Goal: Check status: Check status

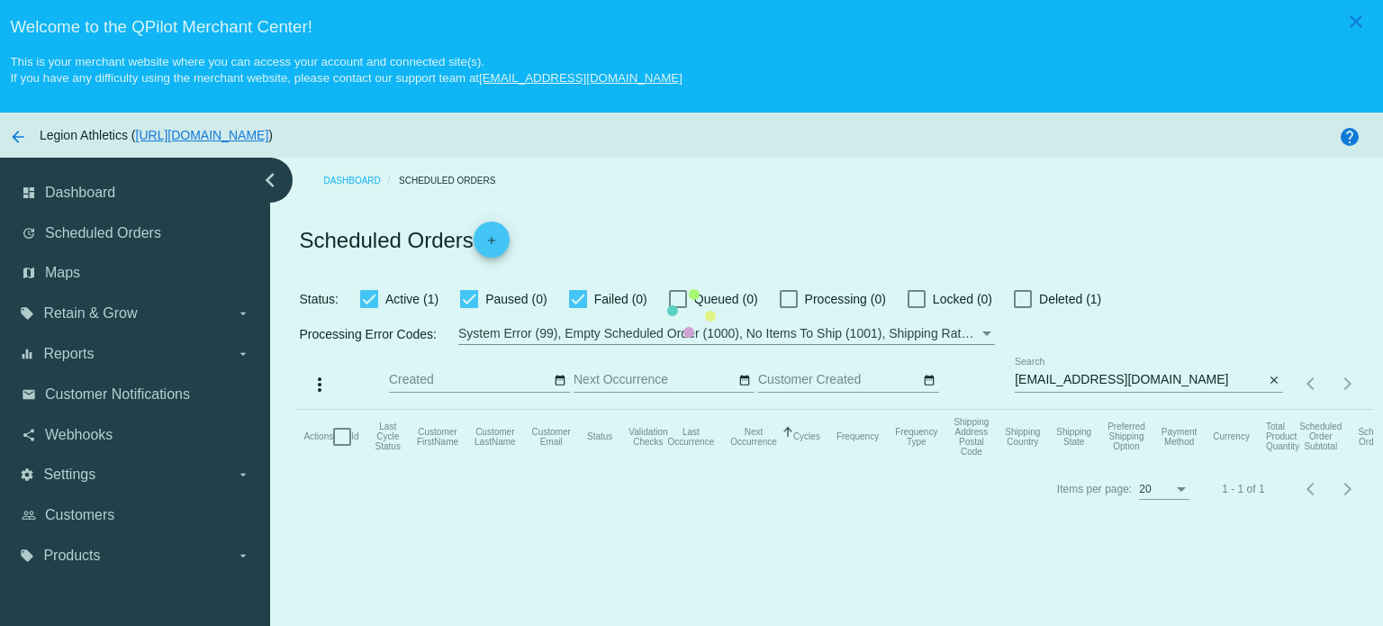
click at [1062, 410] on mat-table "Actions Id Last Cycle Status Customer FirstName Customer LastName Customer Emai…" at bounding box center [833, 437] width 1078 height 54
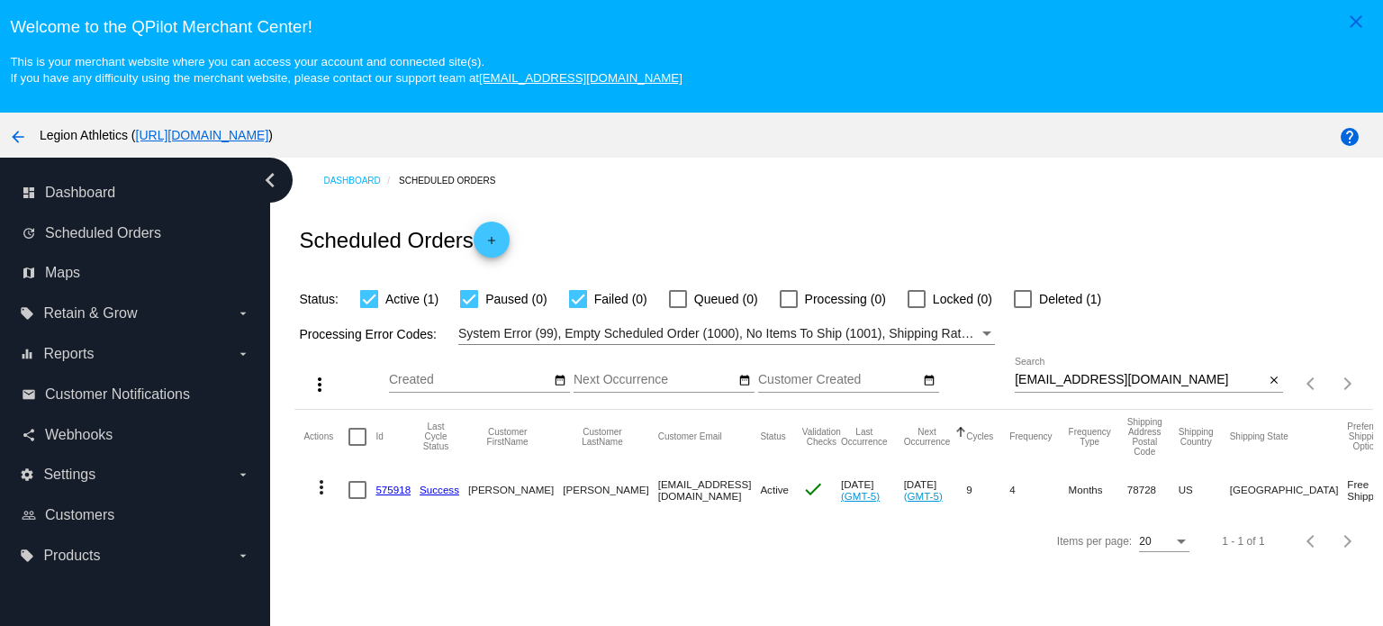
click at [1046, 379] on input "[EMAIL_ADDRESS][DOMAIN_NAME]" at bounding box center [1139, 380] width 249 height 14
paste input "[EMAIL_ADDRESS]"
type input "[EMAIL_ADDRESS][DOMAIN_NAME]"
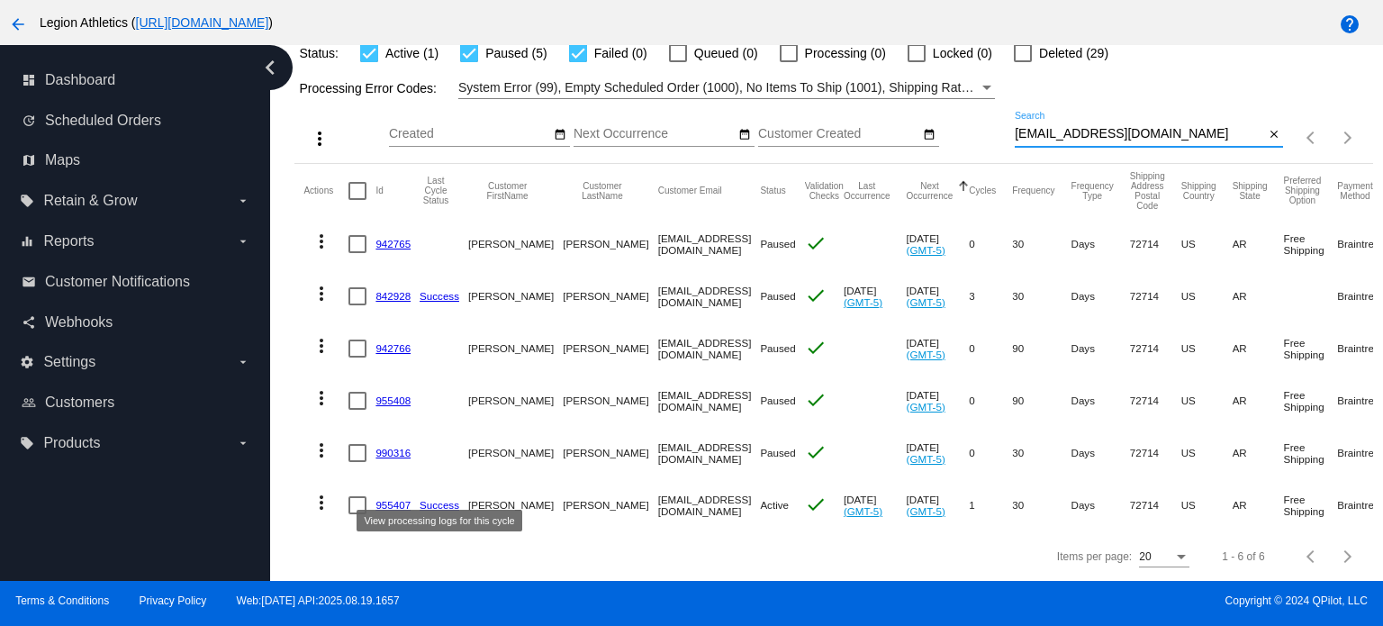
click at [389, 499] on link "955407" at bounding box center [392, 505] width 35 height 12
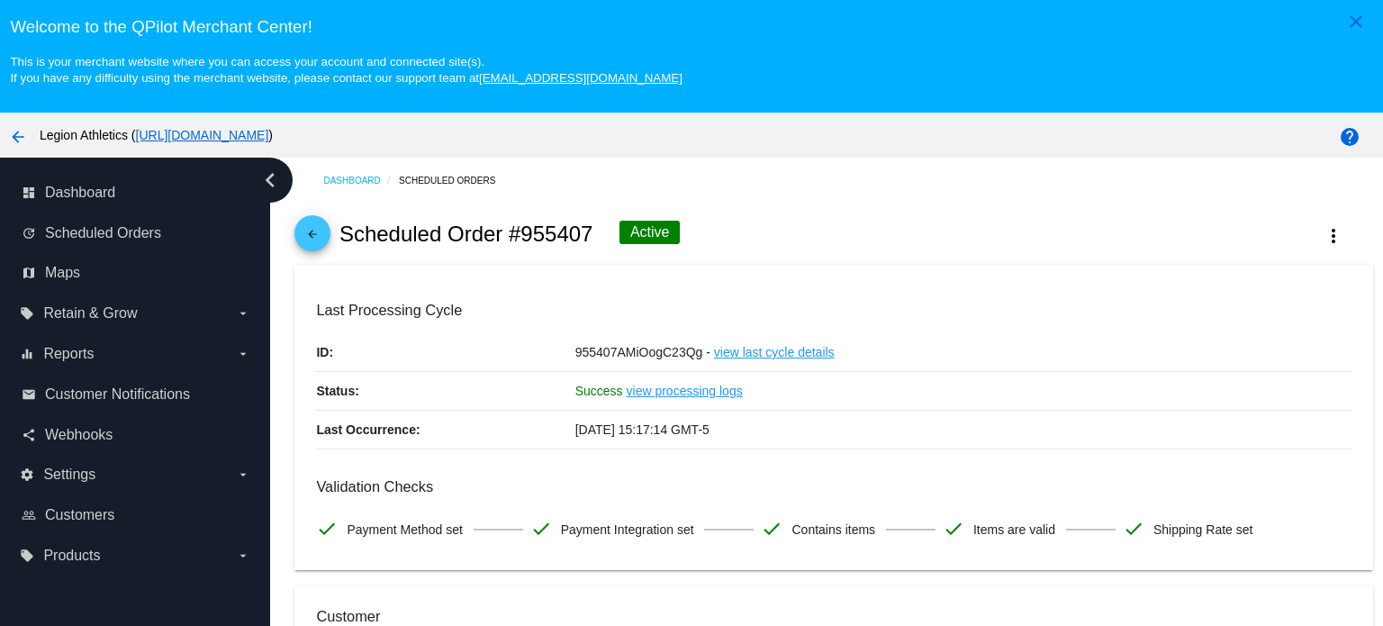
click at [309, 229] on mat-icon "arrow_back" at bounding box center [313, 239] width 22 height 22
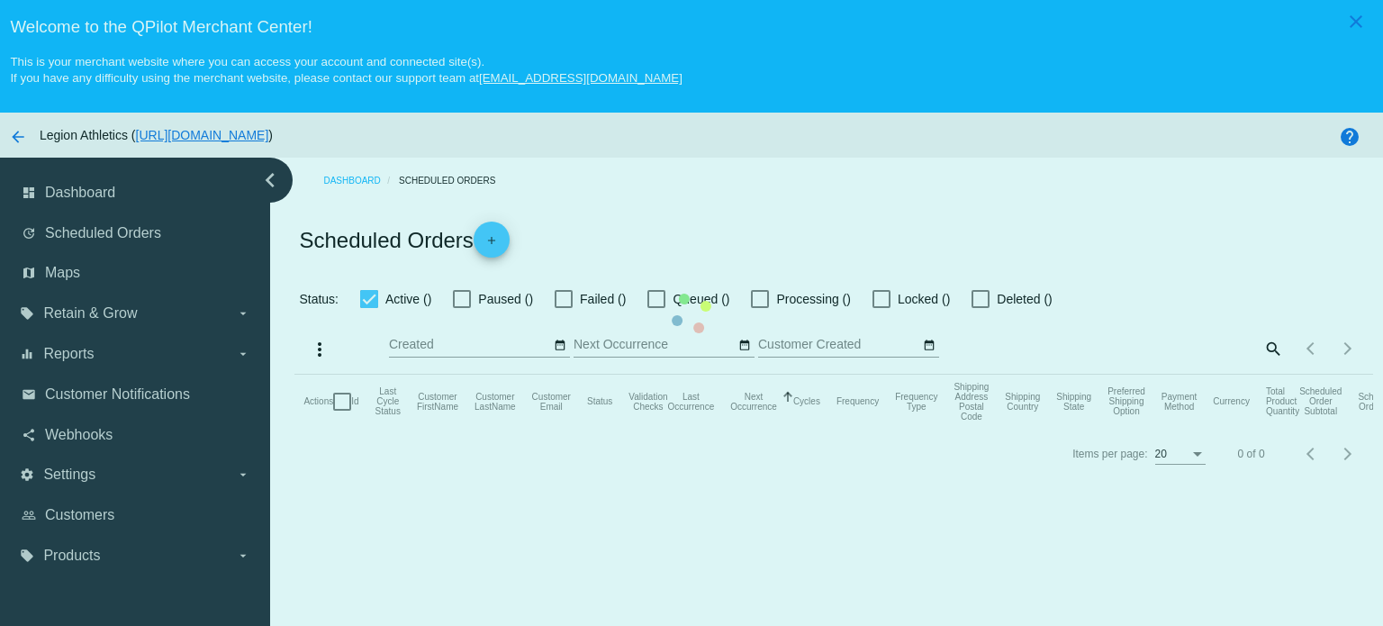
checkbox input "true"
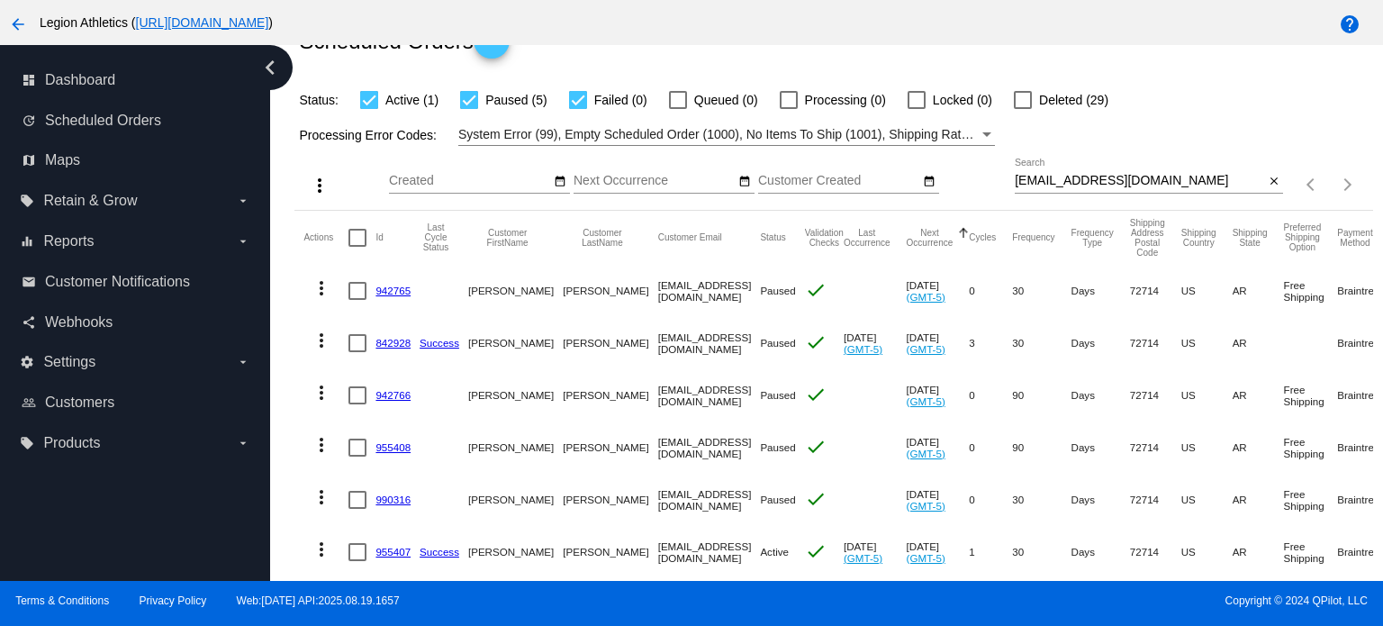
scroll to position [57, 0]
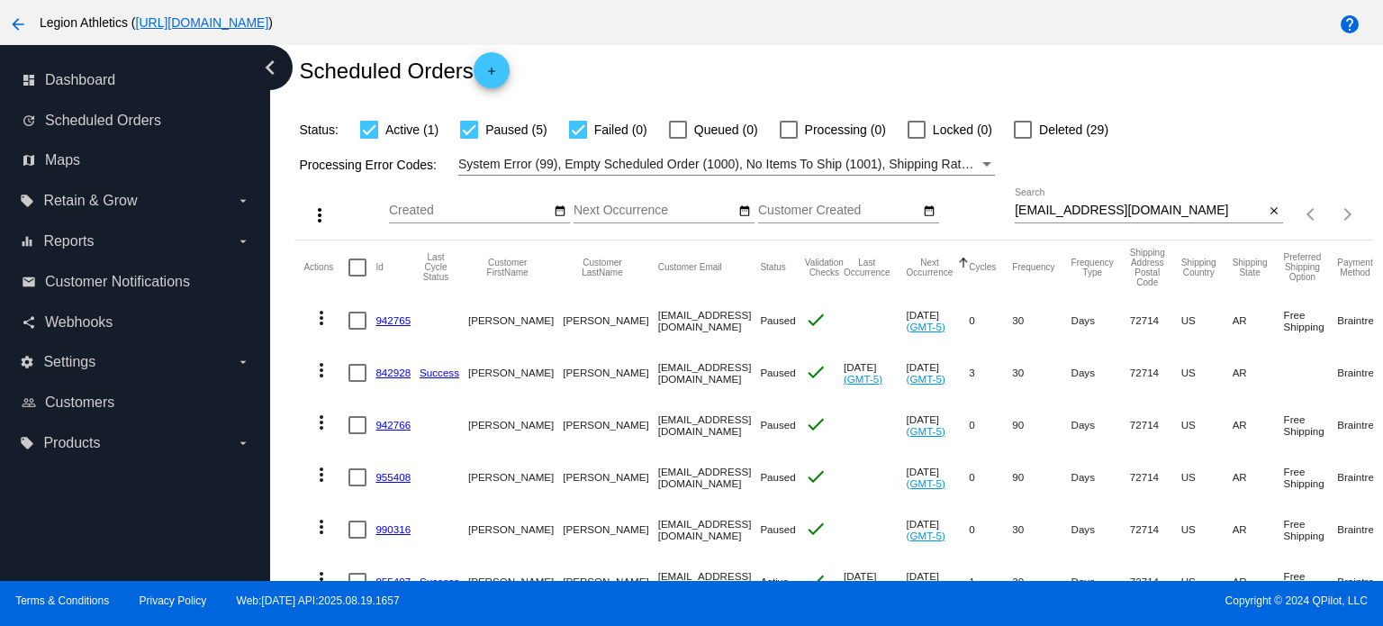
click at [502, 208] on input "Created" at bounding box center [470, 210] width 162 height 14
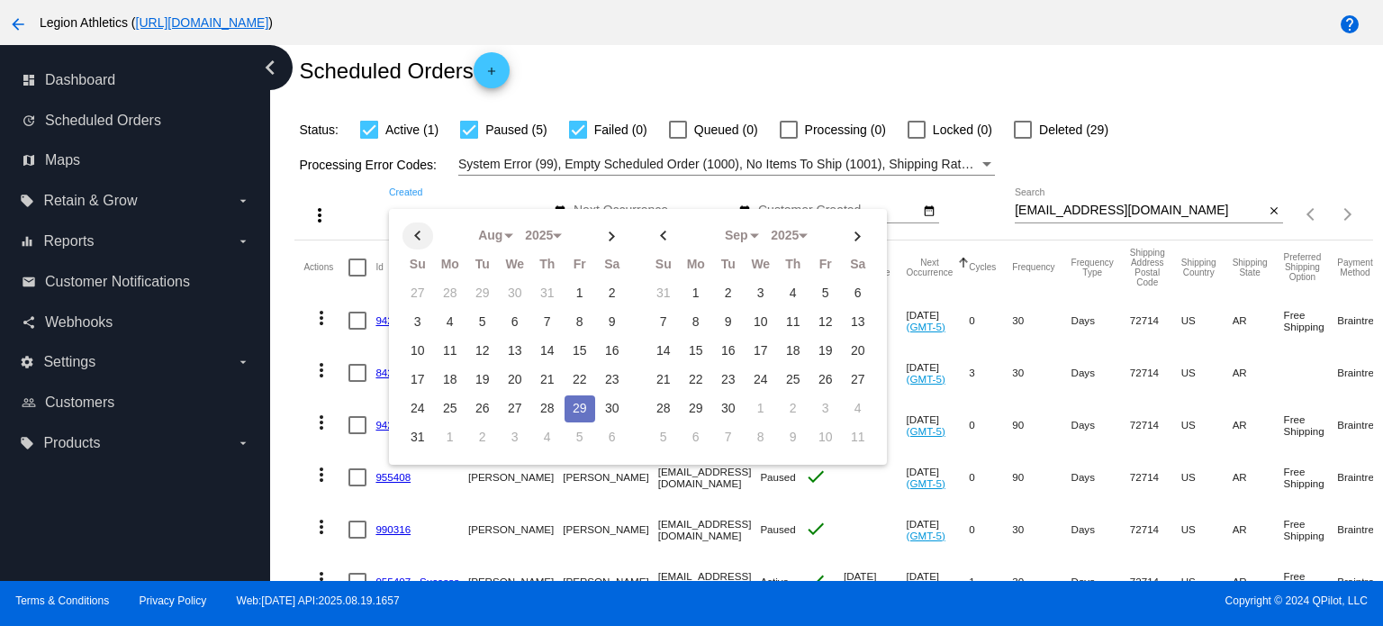
click at [413, 230] on th at bounding box center [417, 235] width 31 height 27
drag, startPoint x: 442, startPoint y: 405, endPoint x: 454, endPoint y: 392, distance: 17.9
click at [441, 405] on td "28" at bounding box center [450, 408] width 31 height 27
click at [739, 64] on div "Scheduled Orders add" at bounding box center [833, 70] width 1078 height 72
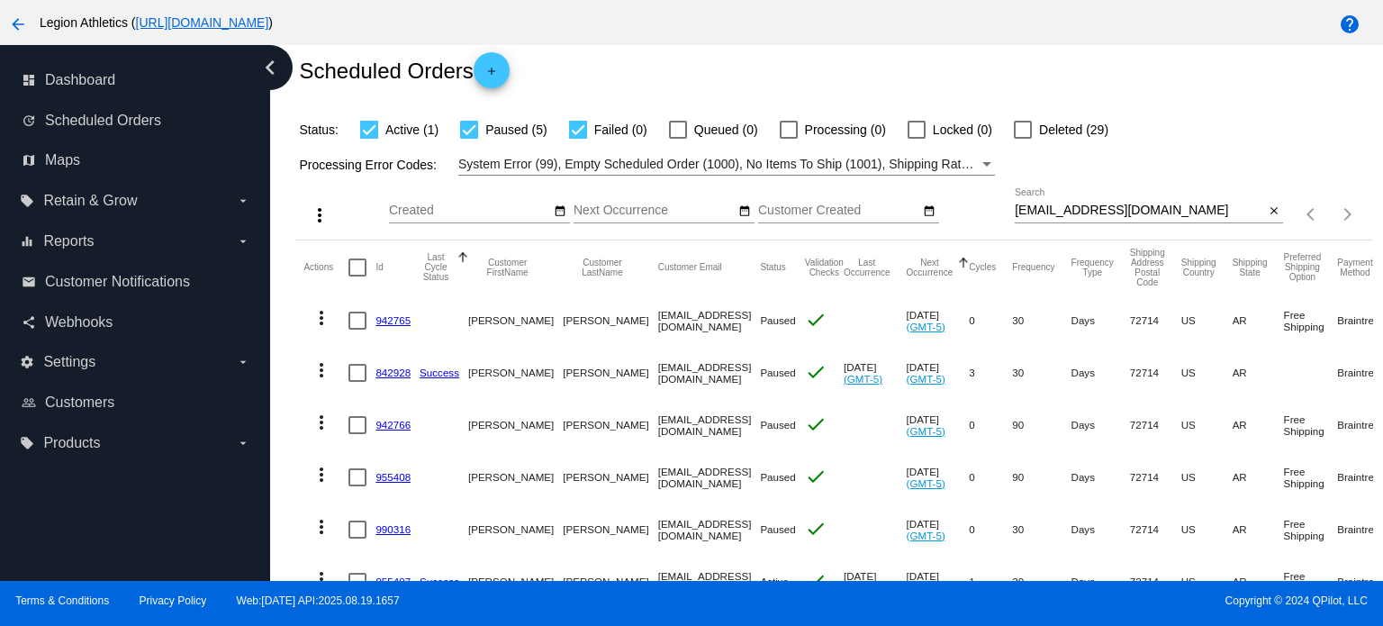
click at [439, 213] on input "Created" at bounding box center [470, 210] width 162 height 14
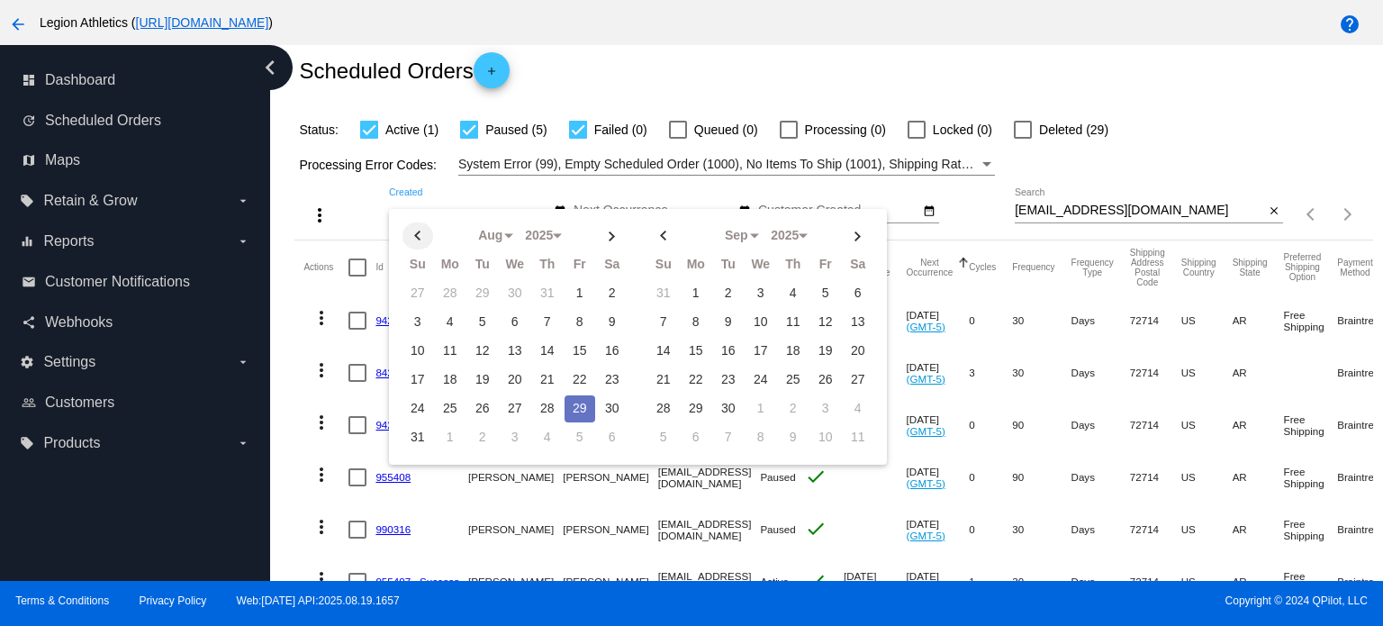
click at [417, 233] on th at bounding box center [417, 235] width 31 height 27
select select "6"
click at [447, 402] on td "28" at bounding box center [450, 408] width 31 height 27
type input "[DATE] - [DATE]"
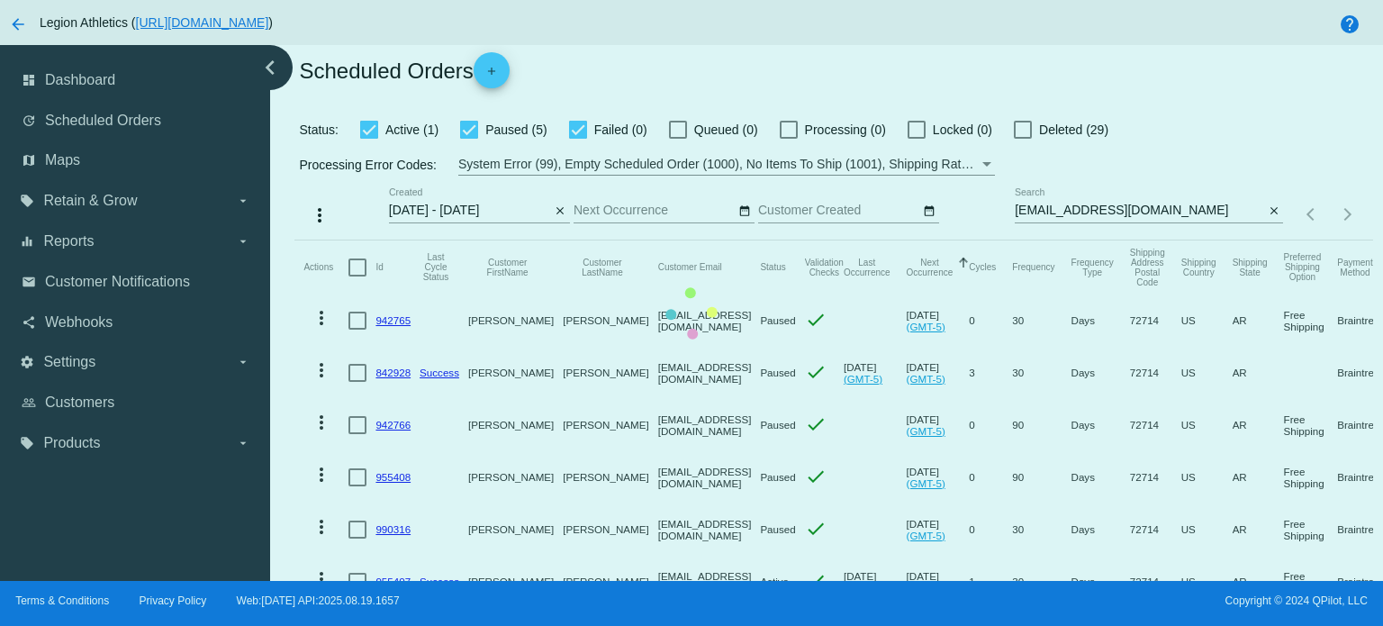
scroll to position [0, 0]
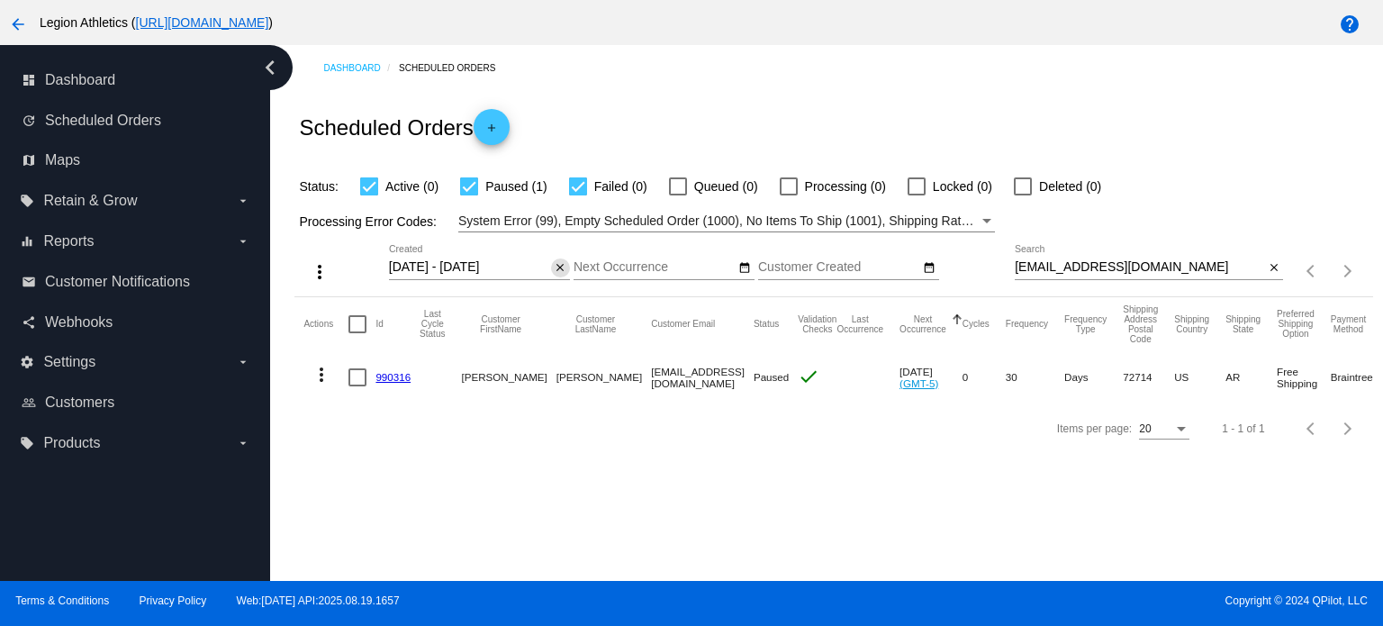
click at [560, 269] on mat-icon "close" at bounding box center [560, 268] width 13 height 14
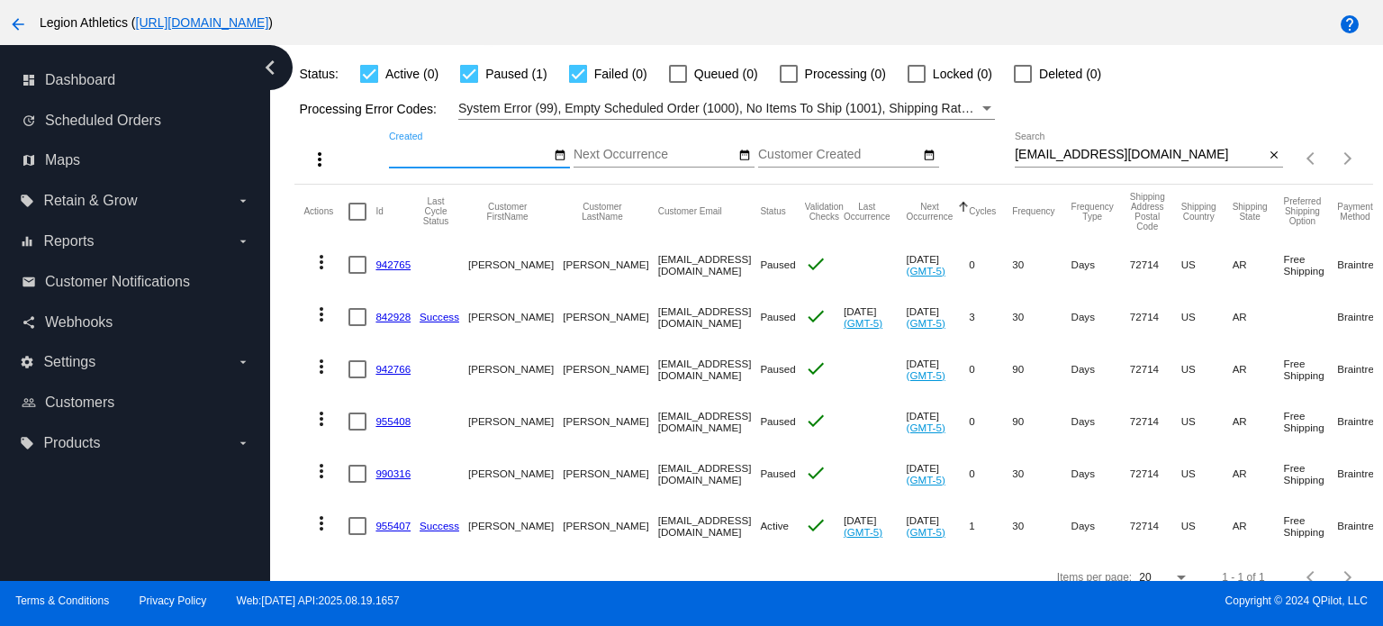
scroll to position [147, 0]
